Goal: Task Accomplishment & Management: Use online tool/utility

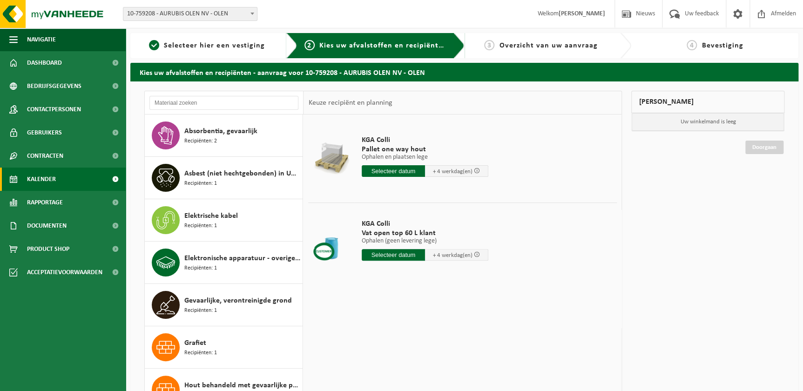
click at [55, 182] on span "Kalender" at bounding box center [41, 179] width 29 height 23
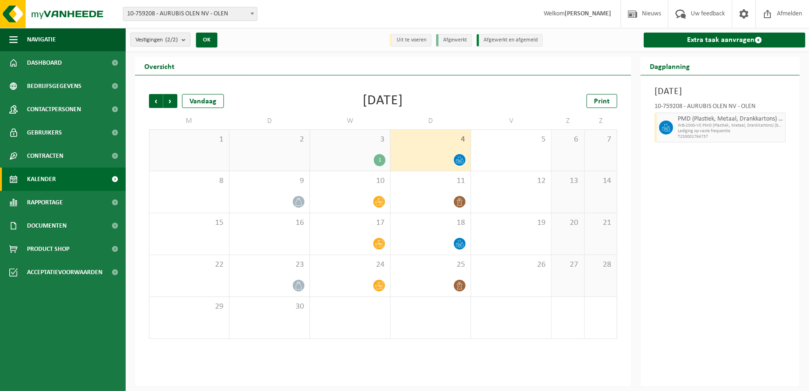
click at [446, 277] on div "25" at bounding box center [431, 275] width 80 height 41
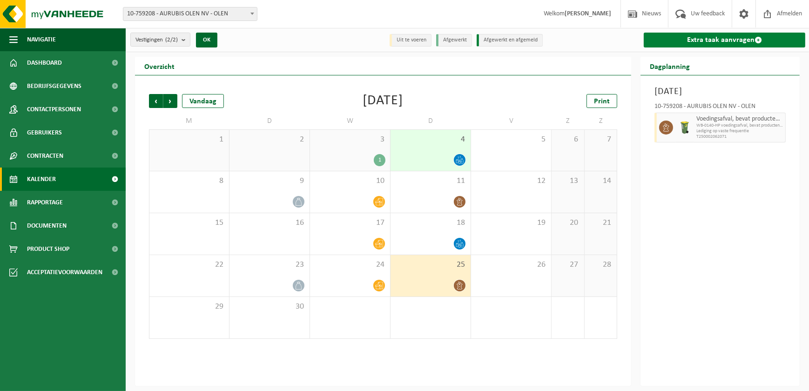
click at [703, 41] on link "Extra taak aanvragen" at bounding box center [725, 40] width 162 height 15
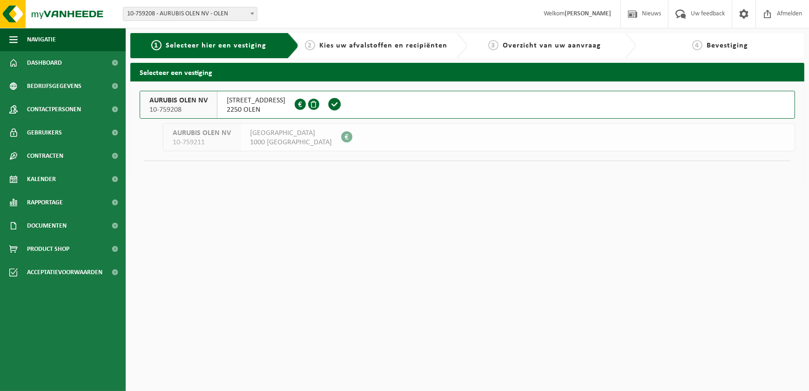
click at [259, 101] on span "[STREET_ADDRESS]" at bounding box center [256, 100] width 59 height 9
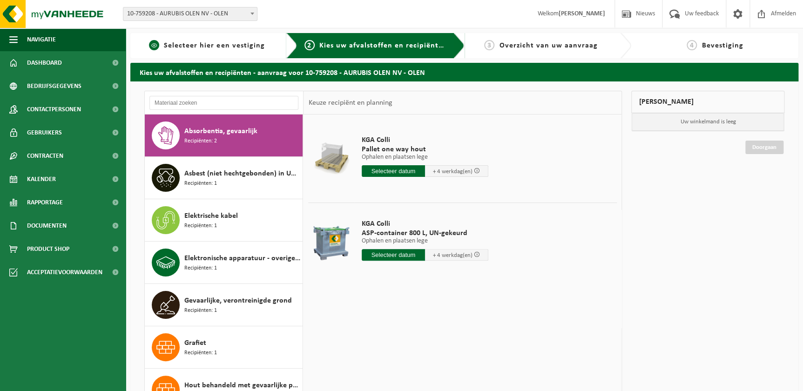
click at [222, 47] on span "Selecteer hier een vestiging" at bounding box center [214, 45] width 101 height 7
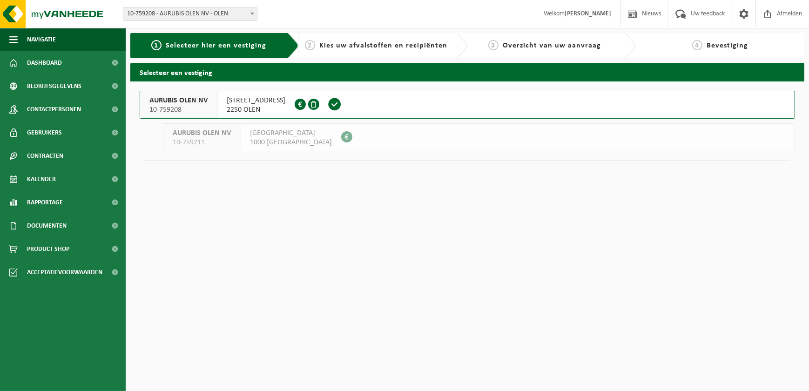
click at [368, 44] on span "Kies uw afvalstoffen en recipiënten" at bounding box center [384, 45] width 128 height 7
click at [368, 45] on span "Kies uw afvalstoffen en recipiënten" at bounding box center [384, 45] width 128 height 7
